Goal: Task Accomplishment & Management: Use online tool/utility

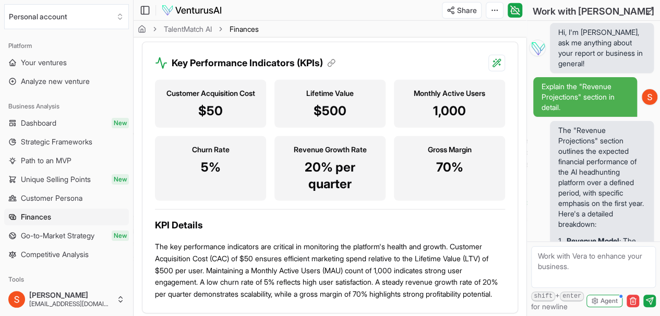
scroll to position [947, 0]
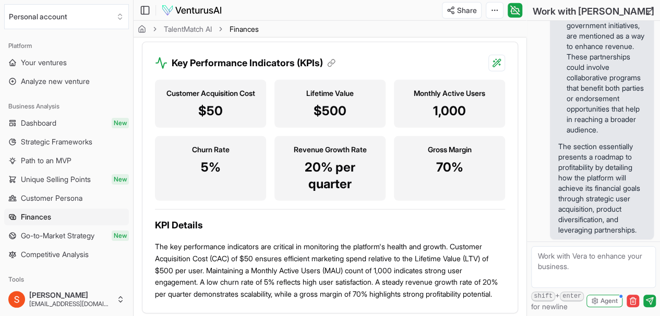
drag, startPoint x: 364, startPoint y: 114, endPoint x: 372, endPoint y: 118, distance: 8.4
click at [376, 118] on p "$500" at bounding box center [330, 111] width 94 height 17
drag, startPoint x: 298, startPoint y: 113, endPoint x: 382, endPoint y: 112, distance: 83.5
click at [382, 112] on div "Lifetime Value $500" at bounding box center [329, 104] width 111 height 48
click at [369, 115] on p "$500" at bounding box center [330, 111] width 94 height 17
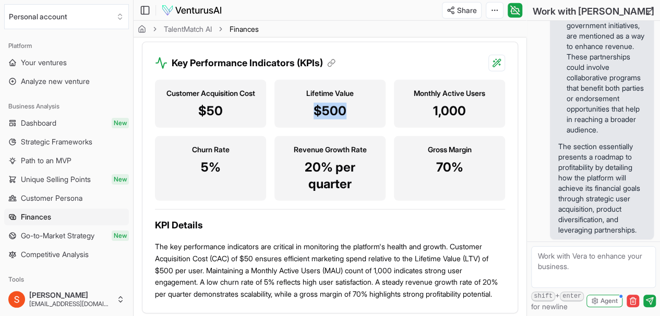
click at [369, 115] on p "$500" at bounding box center [330, 111] width 94 height 17
click at [341, 115] on p "$500" at bounding box center [330, 111] width 94 height 17
click at [340, 115] on p "$500" at bounding box center [330, 111] width 94 height 17
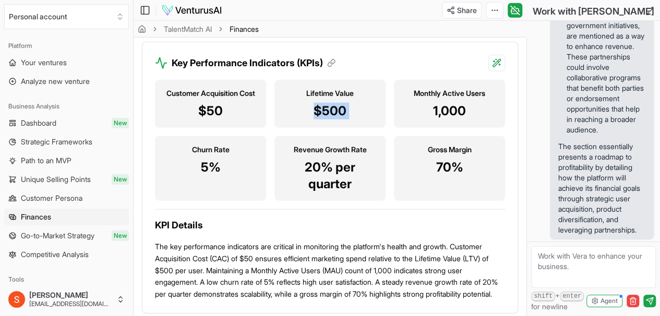
click at [340, 115] on p "$500" at bounding box center [330, 111] width 94 height 17
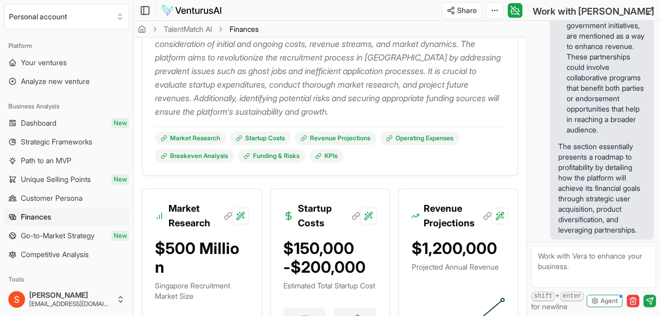
scroll to position [312, 0]
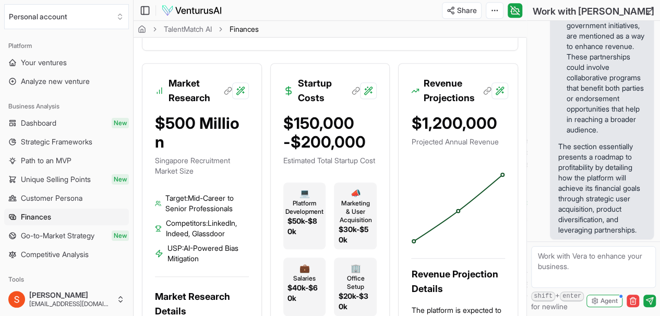
click at [567, 265] on textarea at bounding box center [593, 267] width 125 height 42
type textarea "How much would the net profit margin amount be [DATE] of operation"
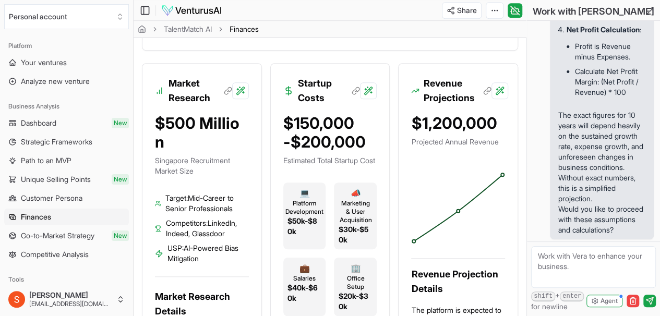
scroll to position [1843, 0]
click at [580, 254] on textarea at bounding box center [593, 267] width 125 height 42
type textarea "yes"
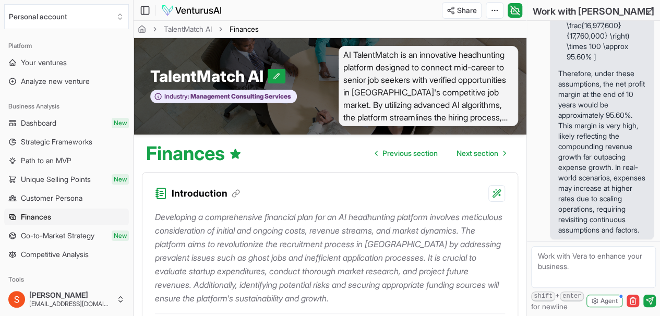
scroll to position [417, 0]
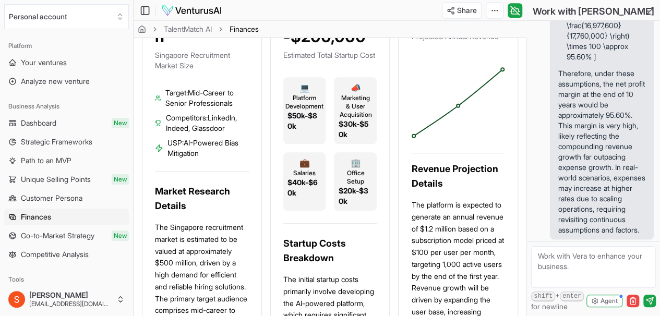
click at [588, 261] on textarea at bounding box center [593, 267] width 125 height 42
type textarea "what would that exact amount be"
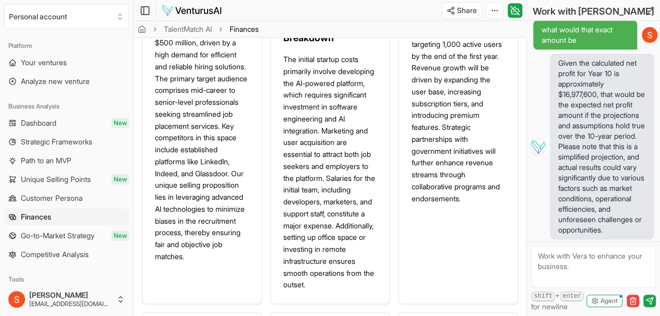
scroll to position [626, 0]
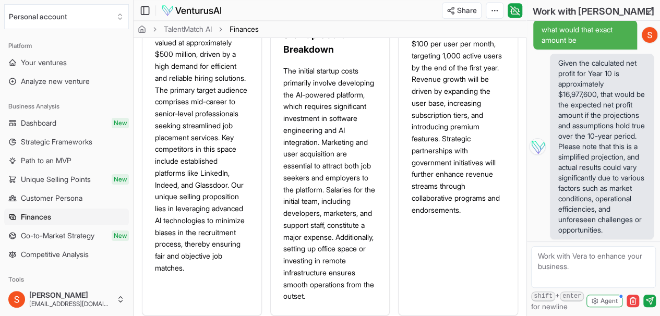
click at [58, 185] on link "Unique Selling Points New" at bounding box center [66, 179] width 125 height 17
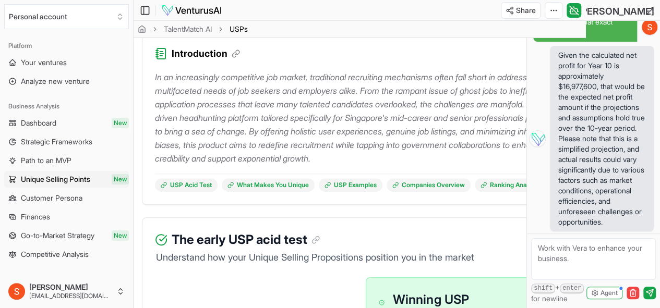
scroll to position [157, 0]
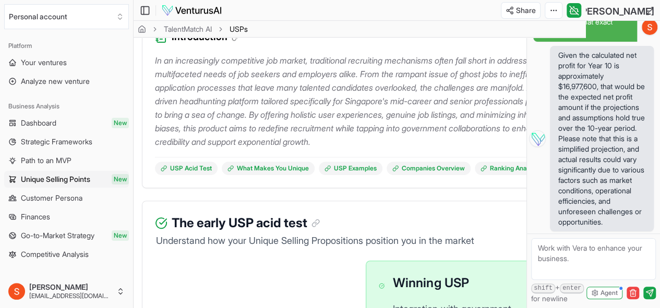
click at [458, 103] on p "In an increasingly competitive job market, traditional recruiting mechanisms of…" at bounding box center [359, 101] width 409 height 95
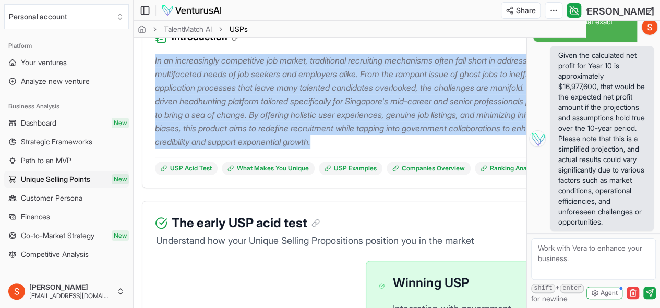
click at [458, 103] on p "In an increasingly competitive job market, traditional recruiting mechanisms of…" at bounding box center [359, 101] width 409 height 95
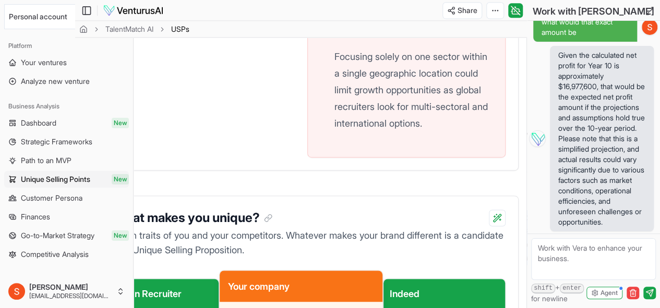
scroll to position [52, 0]
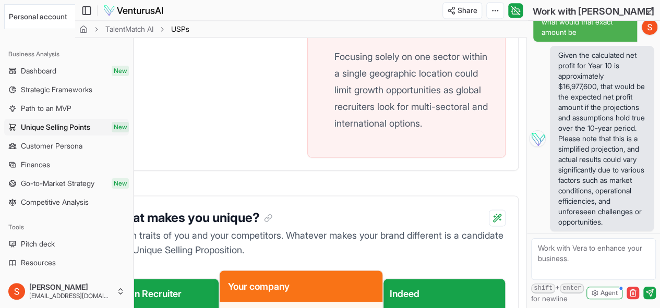
click at [67, 240] on link "Pitch deck" at bounding box center [66, 244] width 125 height 17
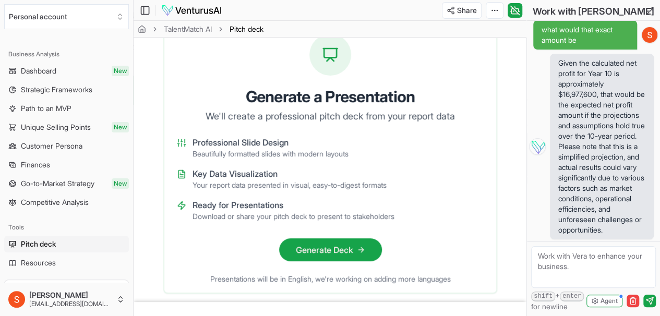
scroll to position [47, 0]
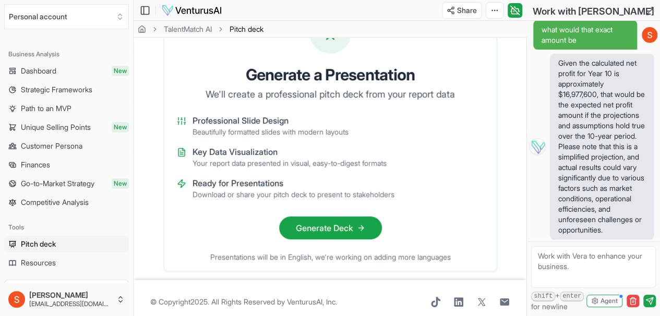
click at [324, 217] on button "Generate Deck" at bounding box center [330, 228] width 103 height 23
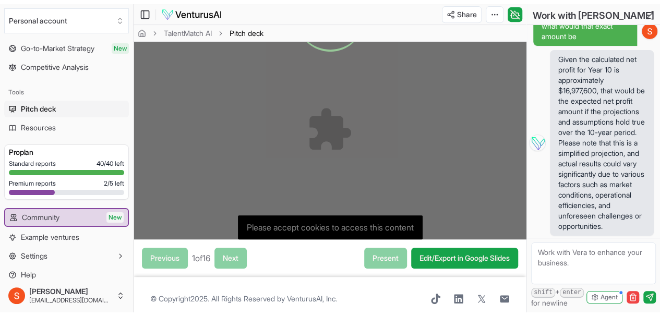
scroll to position [0, 0]
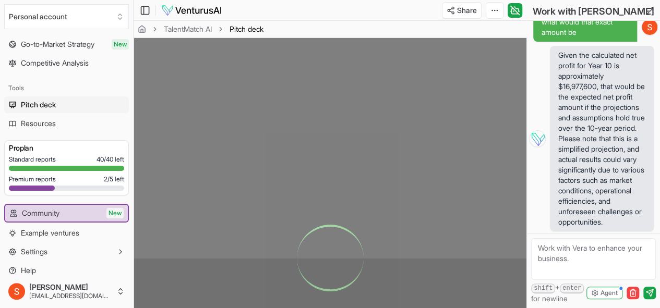
click at [62, 125] on link "Resources" at bounding box center [66, 123] width 125 height 17
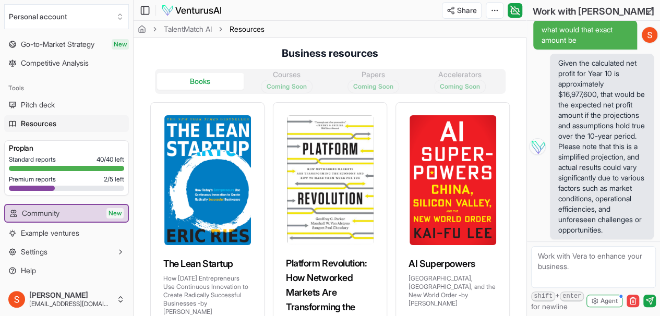
click at [76, 221] on link "Community New" at bounding box center [66, 213] width 123 height 17
click at [85, 209] on link "Community New" at bounding box center [66, 213] width 123 height 17
click at [76, 221] on link "Community New" at bounding box center [66, 213] width 123 height 17
click at [83, 210] on link "Community New" at bounding box center [66, 213] width 123 height 17
click at [78, 238] on link "Example ventures" at bounding box center [66, 233] width 125 height 17
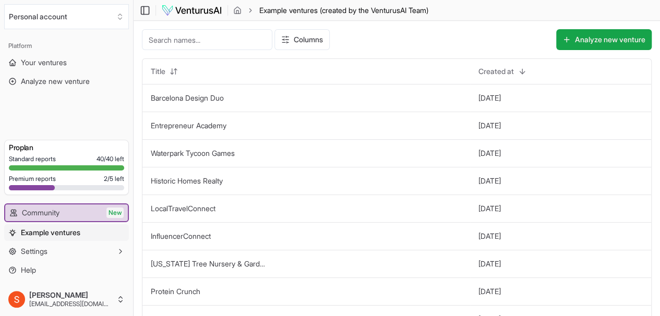
click at [81, 209] on link "Community New" at bounding box center [66, 213] width 123 height 17
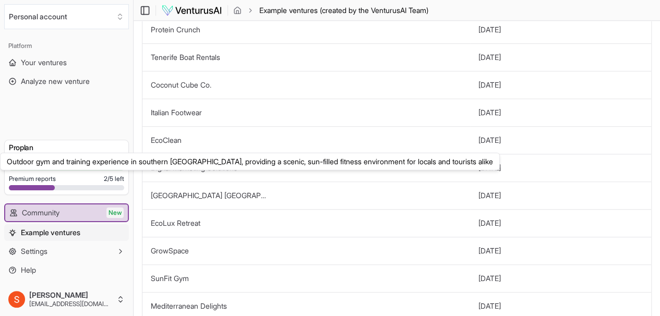
scroll to position [399, 0]
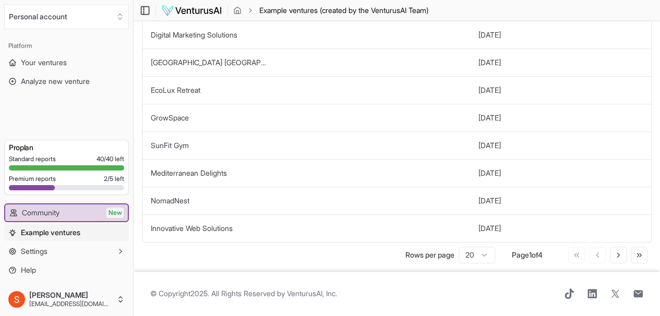
click at [75, 218] on link "Community New" at bounding box center [66, 213] width 123 height 17
click at [75, 252] on button "Settings" at bounding box center [66, 251] width 125 height 17
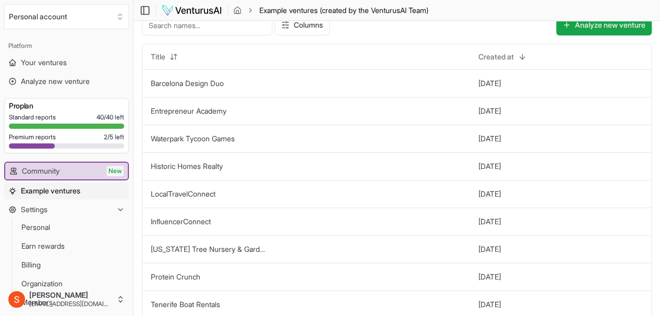
scroll to position [0, 0]
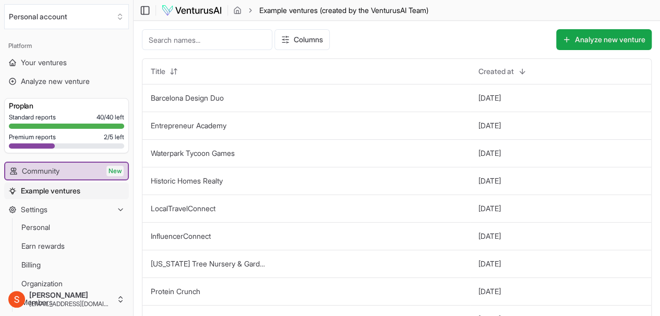
click at [82, 59] on link "Your ventures" at bounding box center [66, 62] width 125 height 17
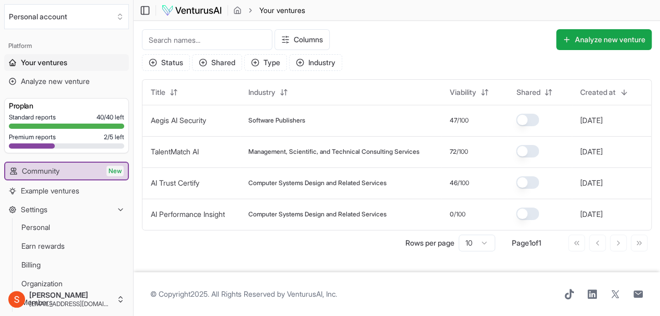
click at [185, 150] on link "TalentMatch AI" at bounding box center [175, 151] width 48 height 9
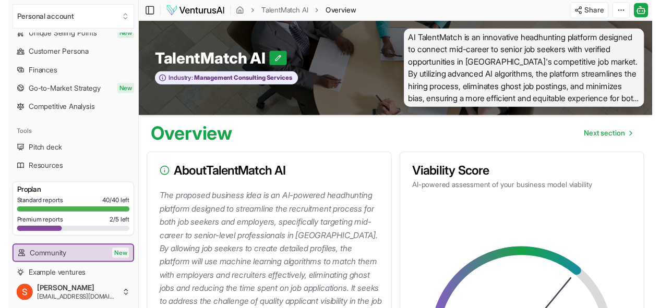
scroll to position [168, 0]
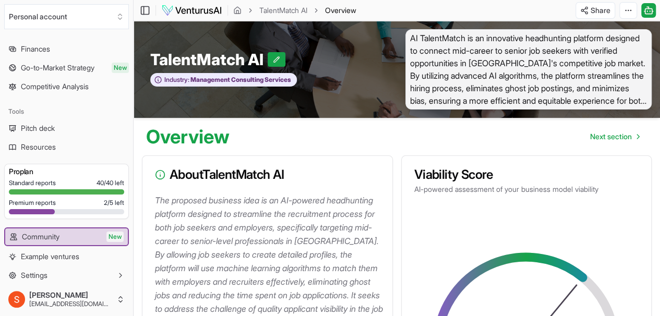
click at [68, 130] on link "Pitch deck" at bounding box center [66, 128] width 125 height 17
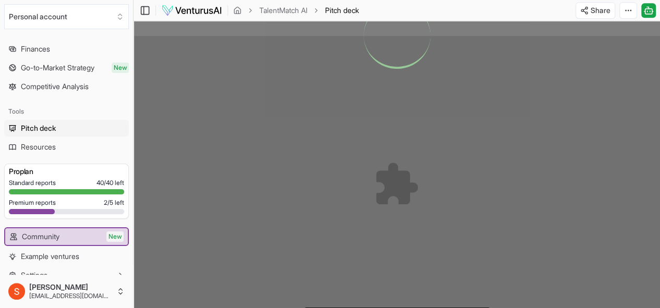
scroll to position [395, 0]
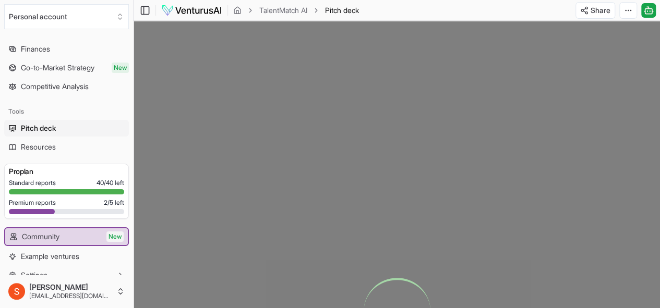
scroll to position [0, 0]
click at [626, 11] on html "We value your privacy We use cookies to enhance your browsing experience, serve…" at bounding box center [330, 154] width 660 height 308
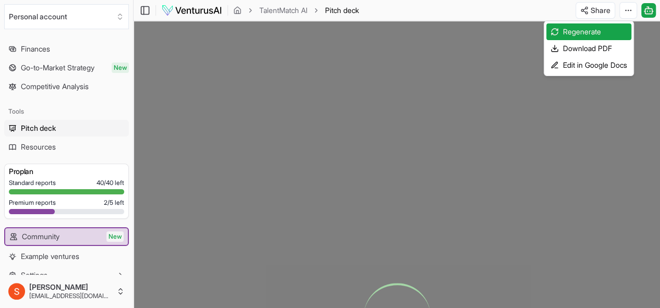
click at [567, 172] on html "We value your privacy We use cookies to enhance your browsing experience, serve…" at bounding box center [330, 154] width 660 height 308
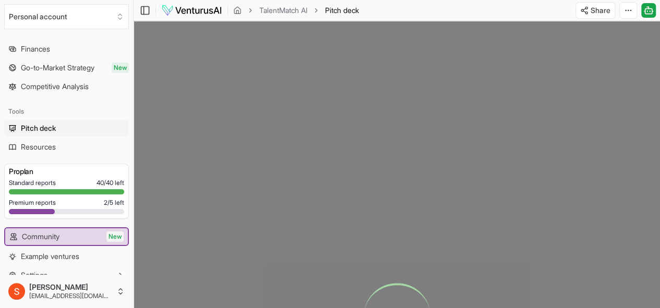
scroll to position [395, 0]
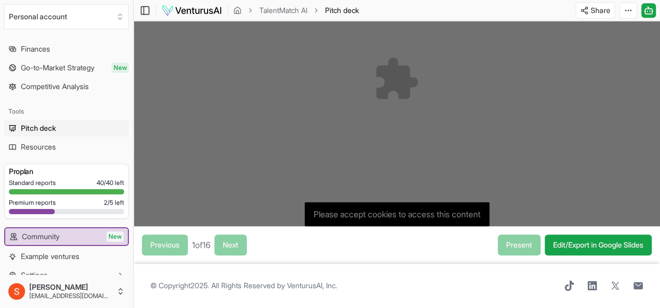
click at [576, 238] on link "Edit/Export in Google Slides" at bounding box center [598, 245] width 107 height 21
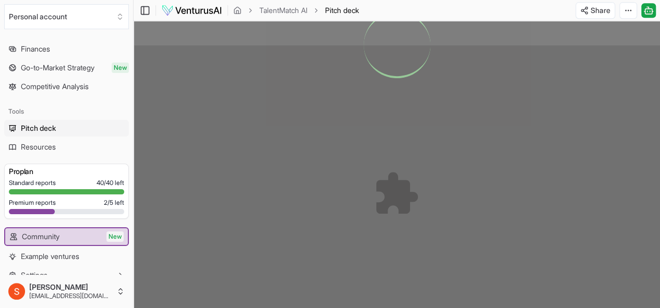
scroll to position [238, 0]
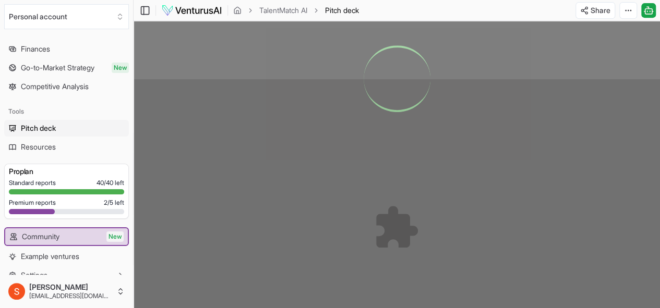
click at [86, 65] on span "Go-to-Market Strategy" at bounding box center [58, 68] width 74 height 10
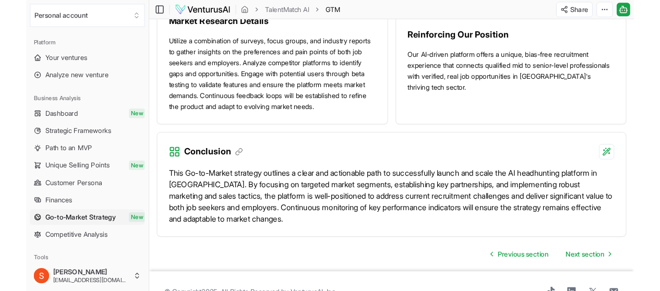
scroll to position [1243, 0]
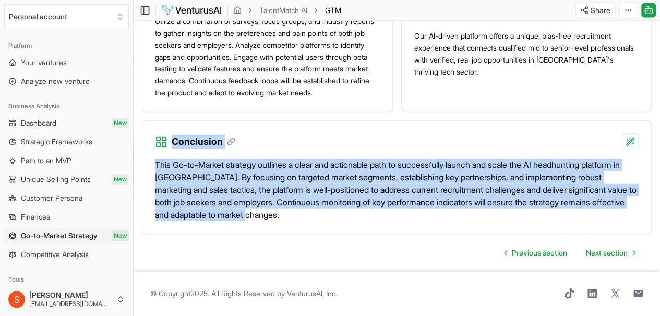
drag, startPoint x: 374, startPoint y: 211, endPoint x: 191, endPoint y: 147, distance: 193.6
click at [175, 150] on div "This Go-to-Market strategy outlines a clear and actionable path to successfully…" at bounding box center [397, 185] width 484 height 71
click at [308, 178] on p "This Go-to-Market strategy outlines a clear and actionable path to successfully…" at bounding box center [397, 190] width 484 height 63
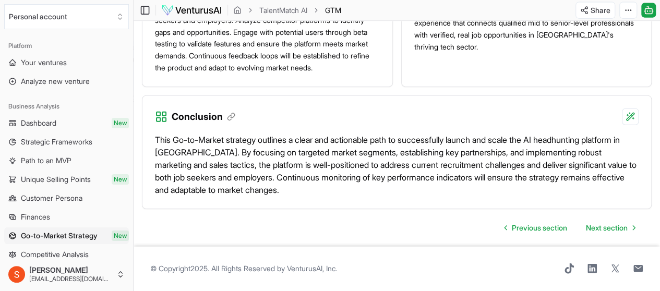
click at [82, 64] on link "Your ventures" at bounding box center [66, 62] width 125 height 17
